Goal: Understand process/instructions

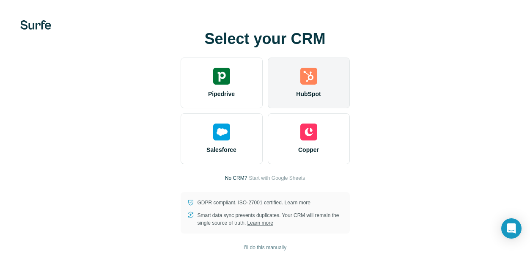
click at [314, 83] on img at bounding box center [308, 76] width 17 height 17
